Goal: Task Accomplishment & Management: Use online tool/utility

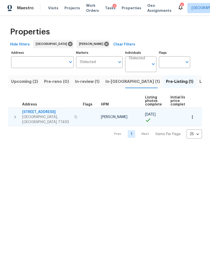
click at [30, 113] on span "[STREET_ADDRESS]" at bounding box center [46, 112] width 49 height 5
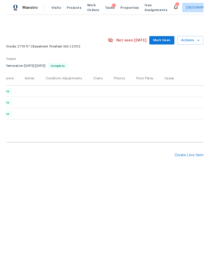
scroll to position [0, 74]
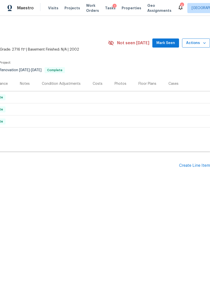
click at [196, 45] on span "Actions" at bounding box center [196, 43] width 20 height 6
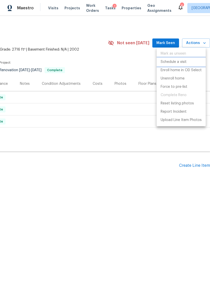
click at [184, 61] on p "Schedule a visit" at bounding box center [173, 61] width 26 height 5
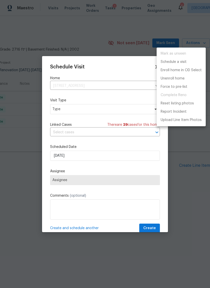
click at [59, 123] on div at bounding box center [105, 144] width 210 height 288
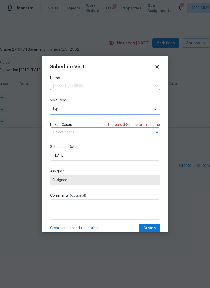
click at [63, 108] on span "Type" at bounding box center [101, 109] width 98 height 5
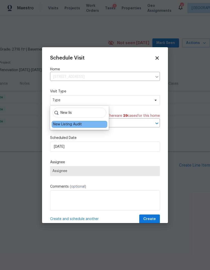
type input "New lis"
click at [59, 126] on div "New Listing Audit" at bounding box center [67, 124] width 29 height 5
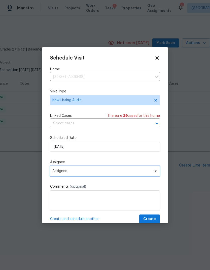
click at [61, 172] on span "Assignee" at bounding box center [101, 171] width 98 height 4
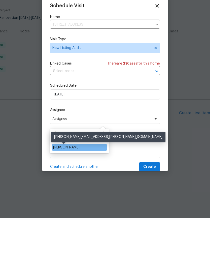
type input "Steve"
click at [61, 197] on div "[PERSON_NAME]" at bounding box center [66, 199] width 26 height 5
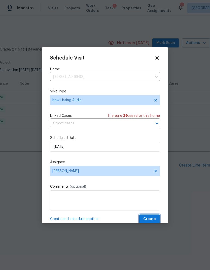
click at [155, 219] on span "Create" at bounding box center [149, 219] width 13 height 6
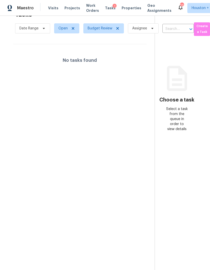
scroll to position [16, 3]
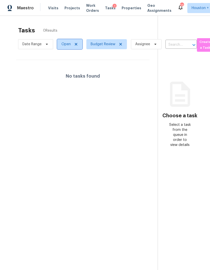
click at [72, 44] on span at bounding box center [75, 44] width 6 height 4
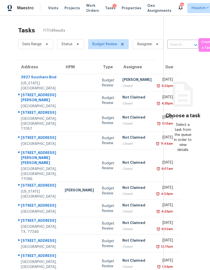
click at [72, 39] on span "Status" at bounding box center [68, 44] width 31 height 13
click at [69, 46] on span "Status" at bounding box center [66, 44] width 11 height 5
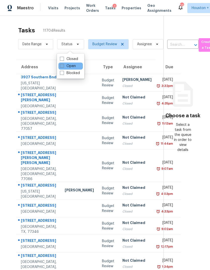
click at [68, 64] on label "Open" at bounding box center [68, 66] width 16 height 5
click at [63, 64] on input "Open" at bounding box center [61, 65] width 3 height 3
checkbox input "true"
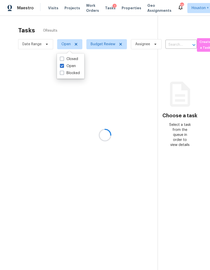
click at [112, 47] on div at bounding box center [105, 135] width 210 height 270
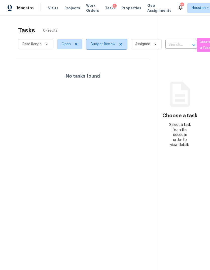
click at [121, 43] on icon at bounding box center [120, 44] width 4 height 4
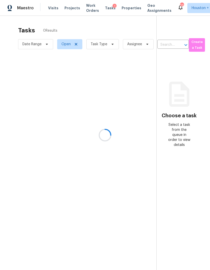
click at [105, 43] on div at bounding box center [105, 135] width 210 height 270
click at [104, 45] on span "Task Type" at bounding box center [98, 44] width 17 height 5
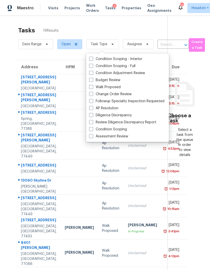
scroll to position [19, 0]
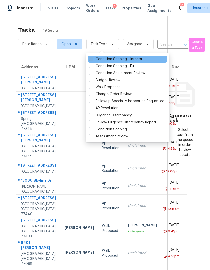
click at [112, 57] on label "Condition Scoping - Interior" at bounding box center [115, 59] width 53 height 5
click at [92, 57] on input "Condition Scoping - Interior" at bounding box center [90, 58] width 3 height 3
checkbox input "true"
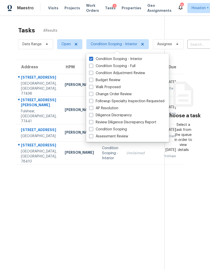
click at [50, 211] on section "Tasks 4 Results Date Range Open Condition Scoping - Interior Assignee ​ Create …" at bounding box center [86, 155] width 156 height 262
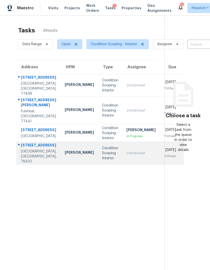
click at [68, 160] on td "Scott McGinnis" at bounding box center [79, 153] width 37 height 23
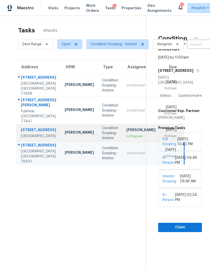
click at [122, 124] on td "Ranjith Kumar P In Progress" at bounding box center [140, 133] width 37 height 18
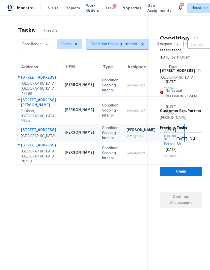
click at [125, 42] on span "Condition Scoping - Interior" at bounding box center [113, 44] width 46 height 5
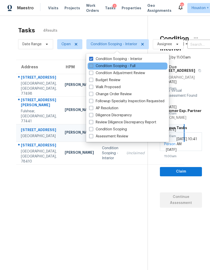
click at [130, 64] on label "Condition Scoping - Full" at bounding box center [112, 66] width 46 height 5
click at [92, 64] on input "Condition Scoping - Full" at bounding box center [90, 65] width 3 height 3
checkbox input "true"
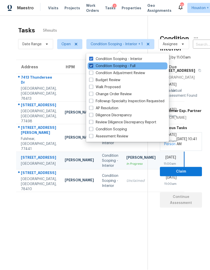
scroll to position [16, 0]
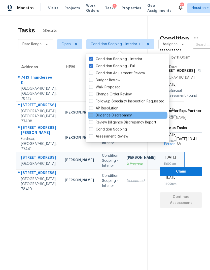
click at [117, 113] on label "Diligence Discrepancy" at bounding box center [110, 115] width 42 height 5
click at [92, 113] on input "Diligence Discrepancy" at bounding box center [90, 114] width 3 height 3
click at [138, 112] on div "Diligence Discrepancy" at bounding box center [127, 115] width 80 height 7
click at [114, 113] on label "Diligence Discrepancy" at bounding box center [110, 115] width 42 height 5
click at [92, 113] on input "Diligence Discrepancy" at bounding box center [90, 114] width 3 height 3
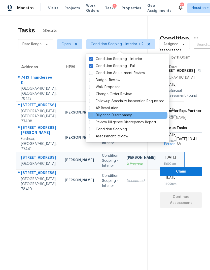
checkbox input "false"
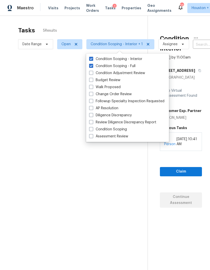
click at [58, 233] on div at bounding box center [105, 135] width 210 height 270
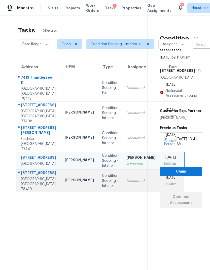
click at [98, 187] on td "Condition Scoping - Interior" at bounding box center [110, 181] width 24 height 23
